Goal: Information Seeking & Learning: Learn about a topic

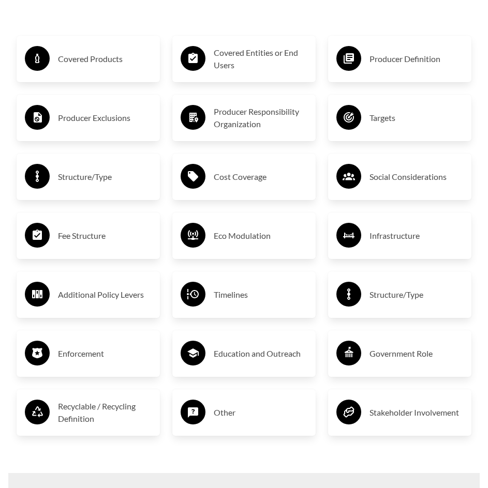
scroll to position [1655, 0]
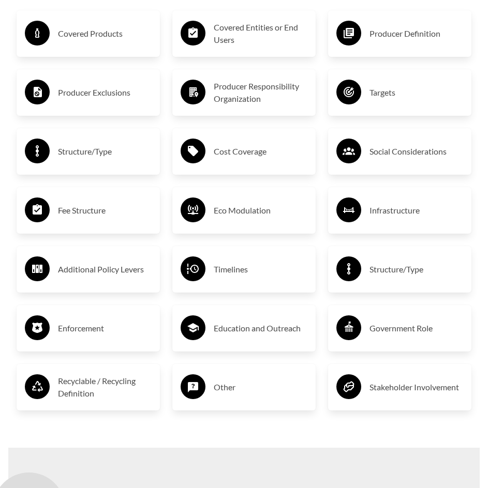
click at [222, 271] on h3 "Timelines" at bounding box center [261, 269] width 94 height 17
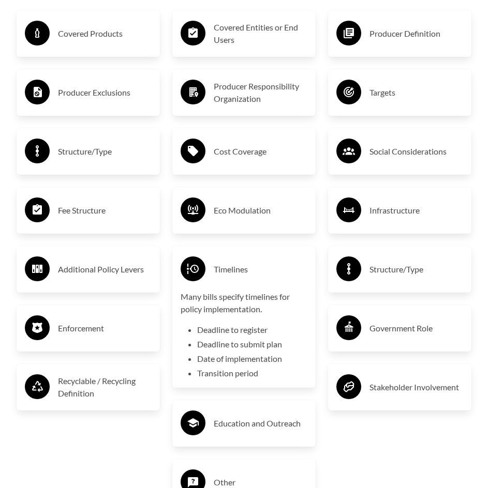
click at [222, 264] on h3 "Timelines" at bounding box center [261, 269] width 94 height 17
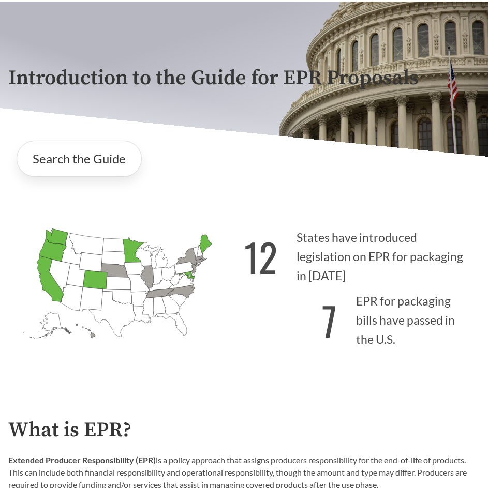
scroll to position [52, 0]
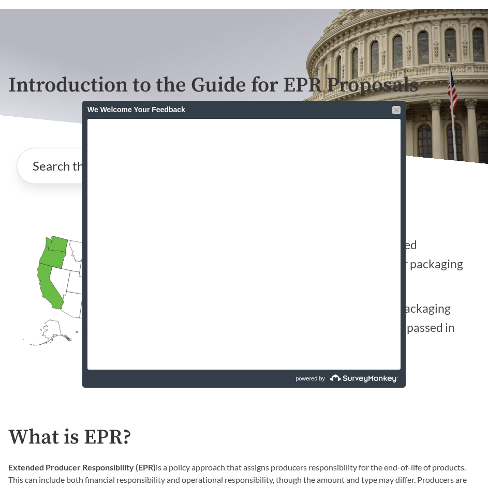
click at [396, 110] on div at bounding box center [396, 110] width 8 height 8
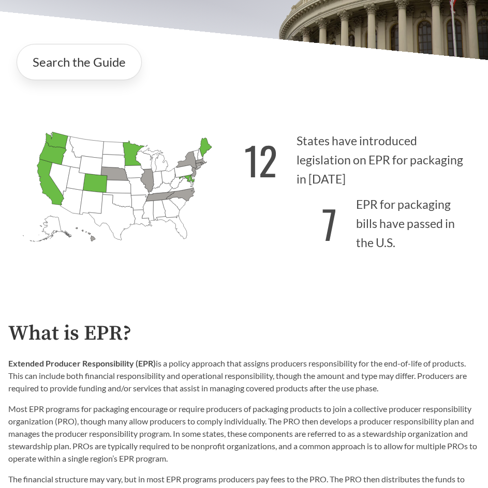
scroll to position [155, 0]
click at [179, 195] on icon "[US_STATE] Introduced: 1" at bounding box center [180, 195] width 28 height 13
click at [148, 180] on icon "[US_STATE] Introduced: 2" at bounding box center [147, 181] width 13 height 24
click at [116, 175] on icon "[US_STATE] Introduced: 1" at bounding box center [114, 174] width 27 height 14
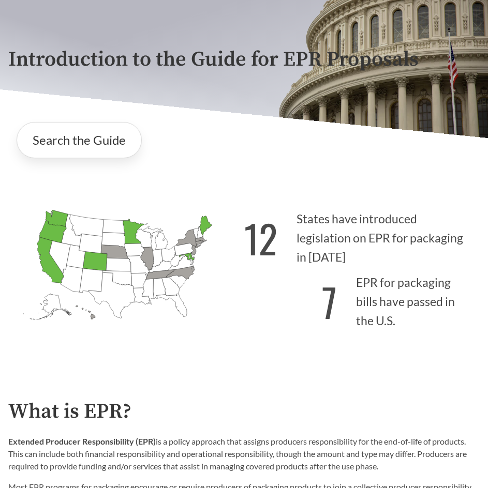
scroll to position [103, 0]
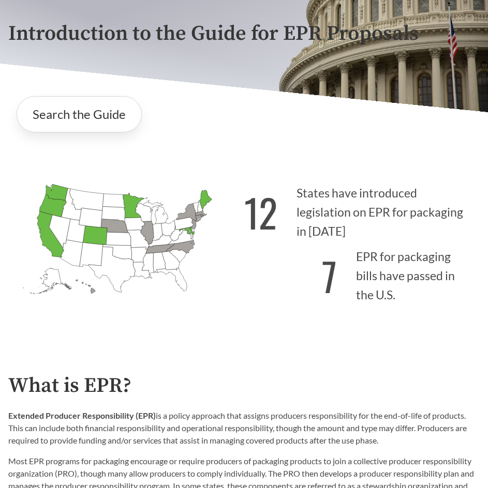
click at [155, 249] on icon "[US_STATE] Introduced: 2" at bounding box center [160, 249] width 28 height 10
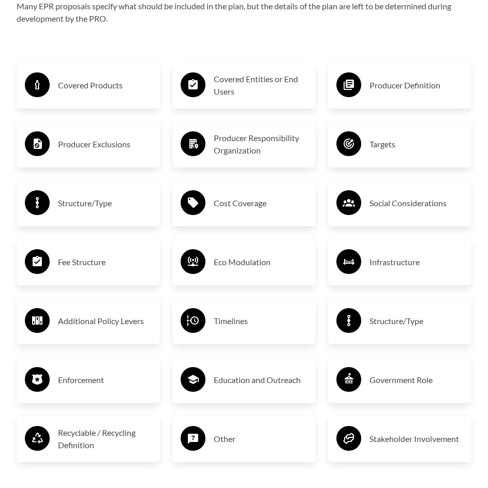
scroll to position [1655, 0]
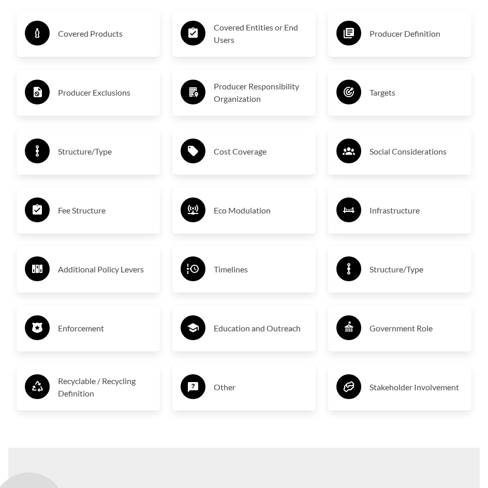
click at [119, 210] on h3 "Fee Structure" at bounding box center [105, 210] width 94 height 17
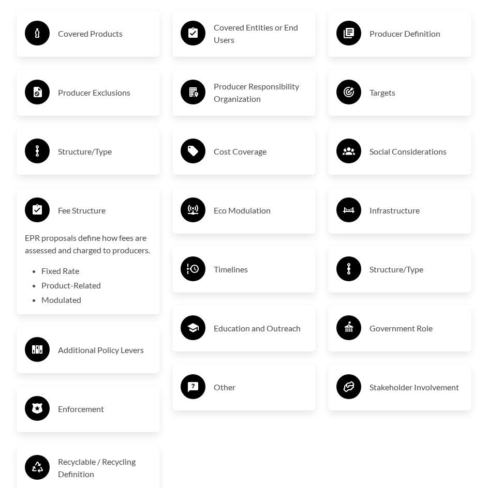
click at [115, 212] on h3 "Fee Structure" at bounding box center [105, 210] width 94 height 17
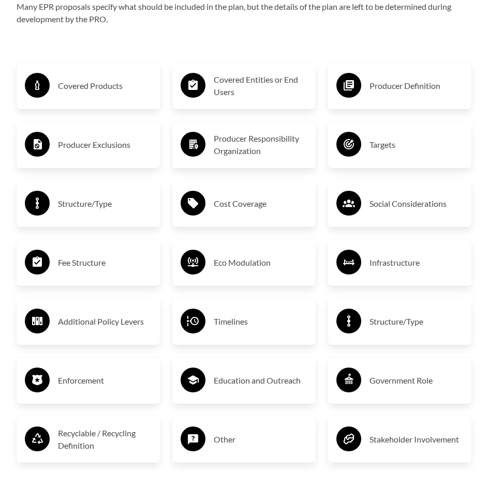
scroll to position [1603, 0]
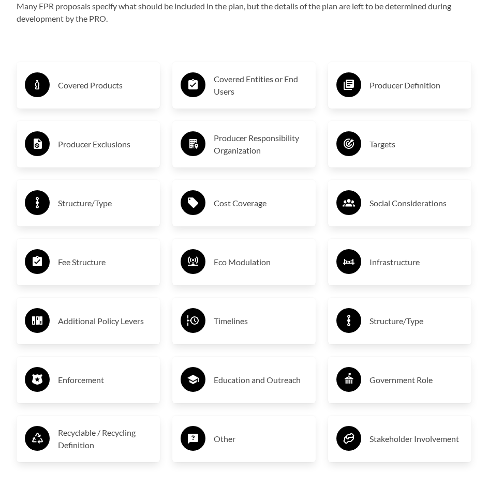
click at [221, 208] on h3 "Cost Coverage" at bounding box center [261, 203] width 94 height 17
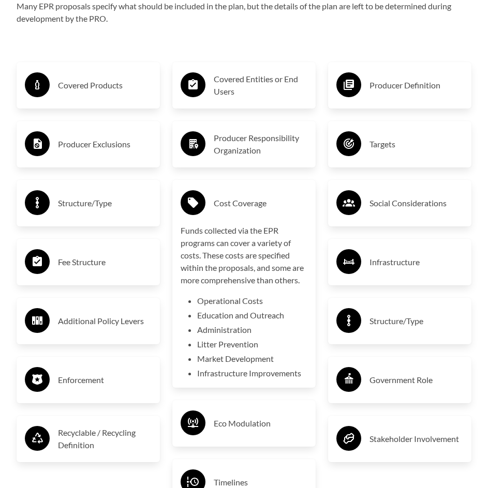
click at [222, 207] on h3 "Cost Coverage" at bounding box center [261, 203] width 94 height 17
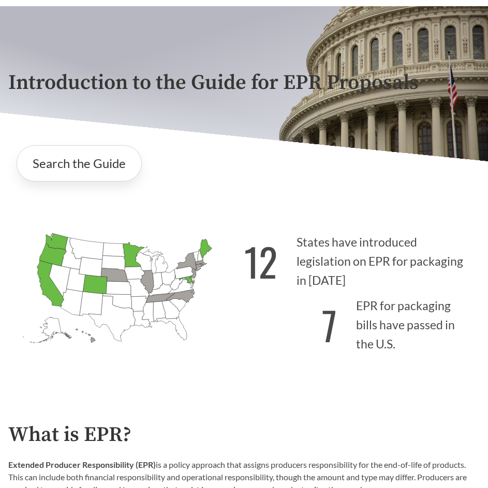
scroll to position [52, 0]
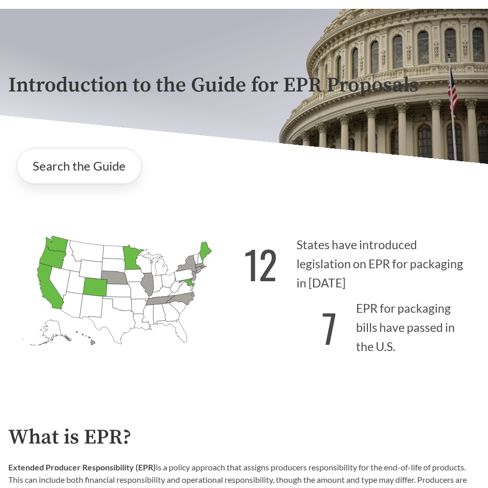
click at [160, 216] on div "[US_STATE] Introduced: [US_STATE] Introduced: [US_STATE] Introduced: [US_STATE]…" at bounding box center [244, 295] width 488 height 180
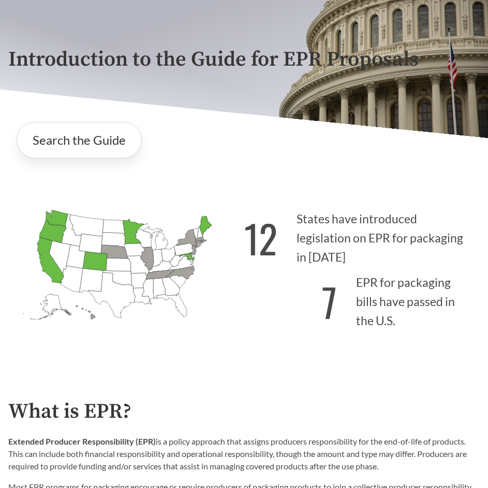
scroll to position [103, 0]
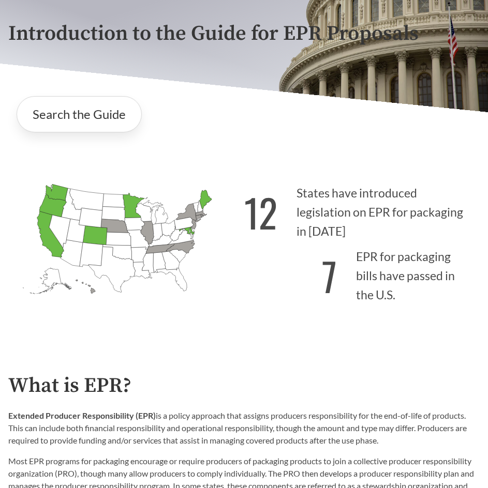
click at [177, 248] on icon "[US_STATE] Introduced: 1" at bounding box center [180, 246] width 28 height 13
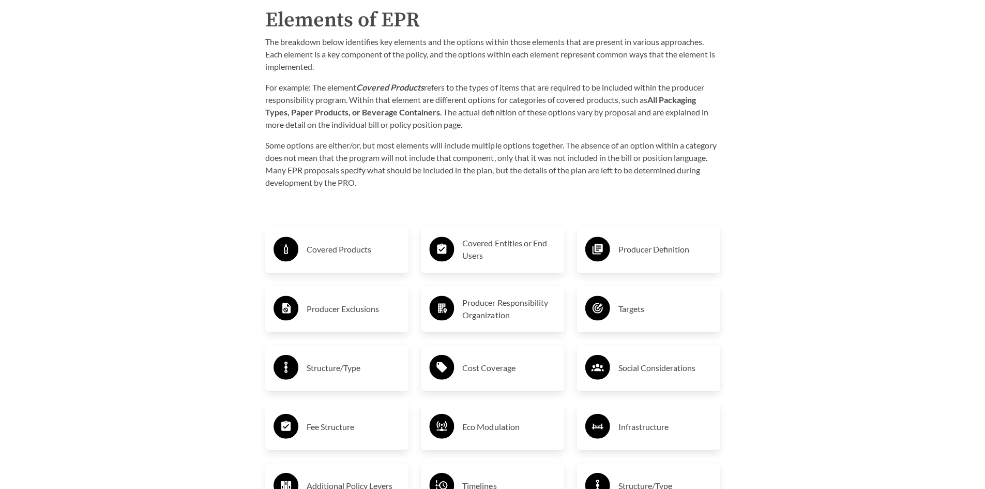
scroll to position [1448, 0]
